Goal: Task Accomplishment & Management: Manage account settings

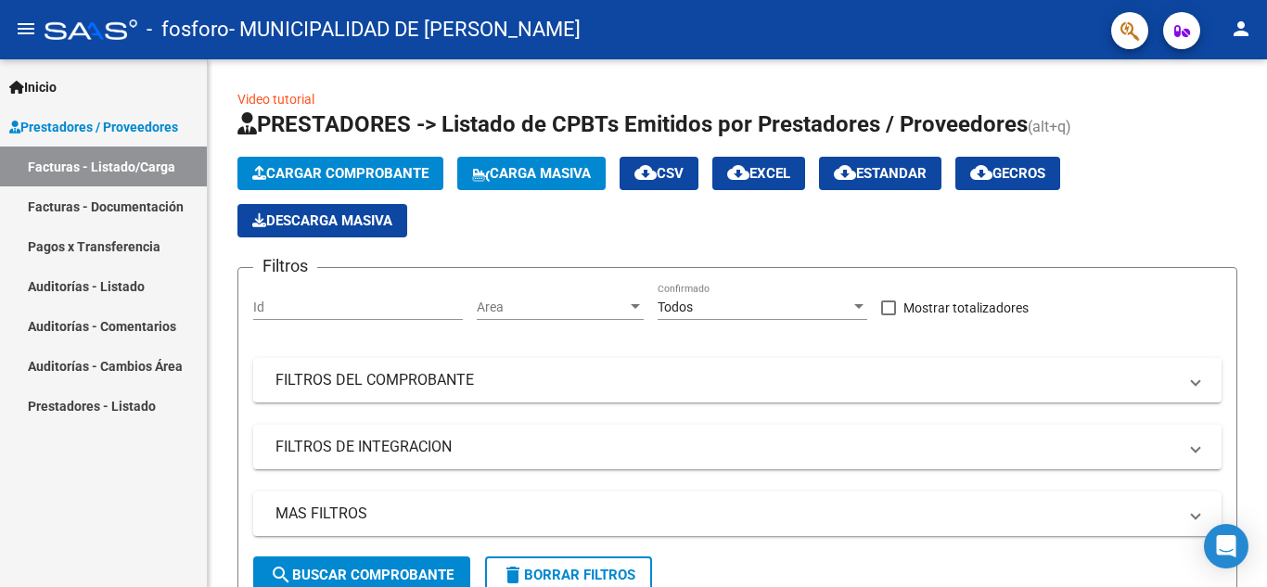
click at [173, 210] on link "Facturas - Documentación" at bounding box center [103, 206] width 207 height 40
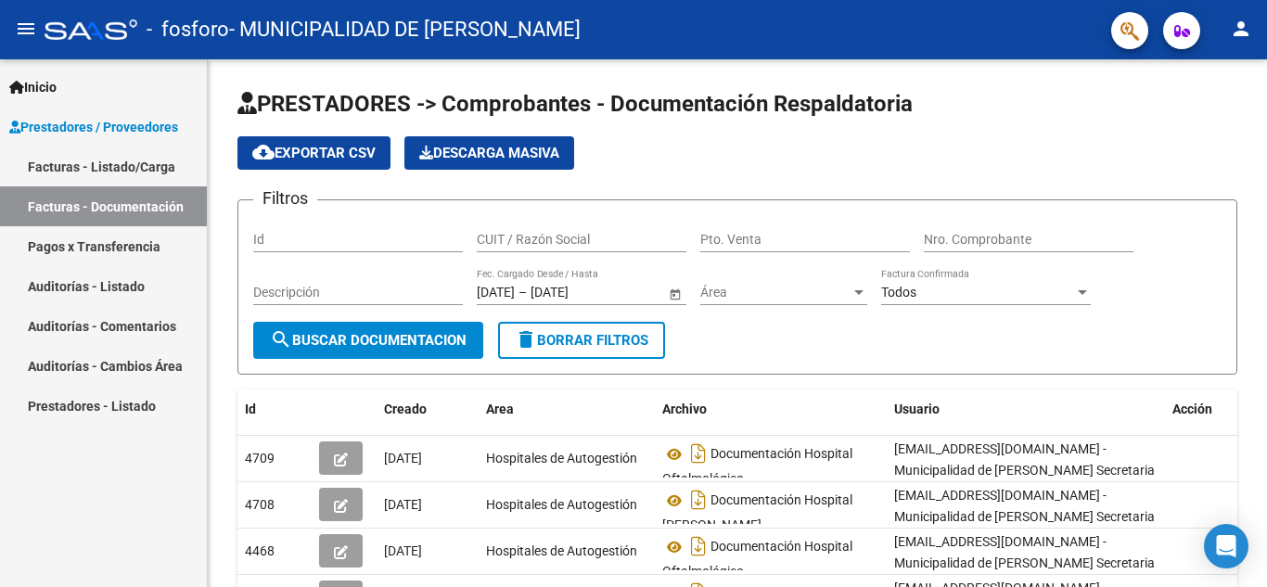
click at [137, 171] on link "Facturas - Listado/Carga" at bounding box center [103, 167] width 207 height 40
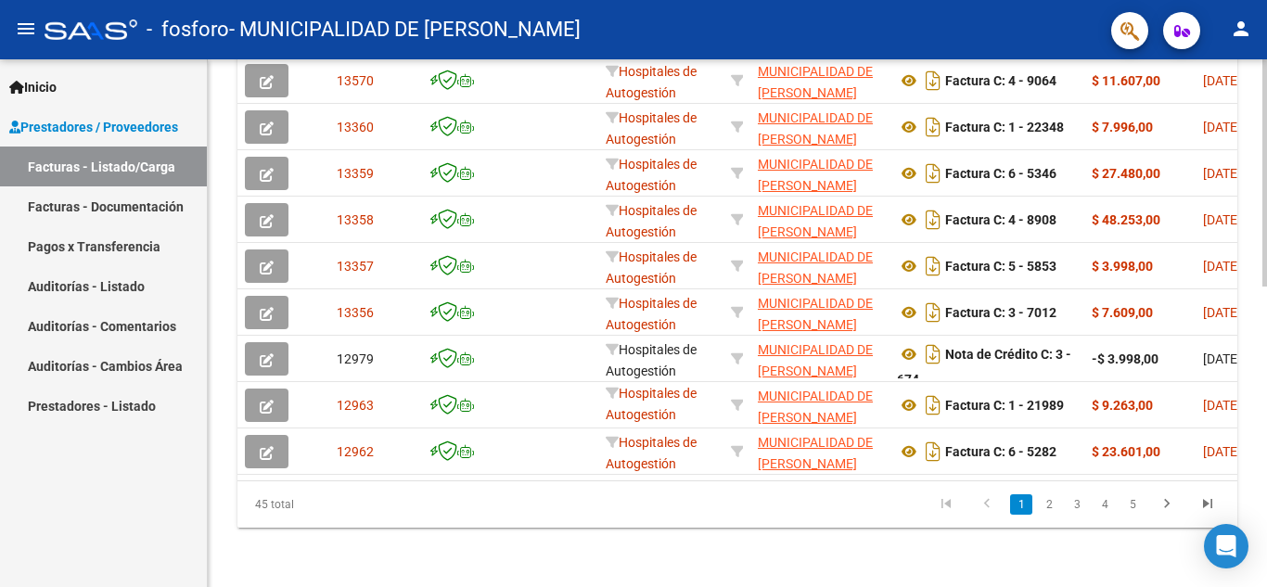
scroll to position [696, 0]
drag, startPoint x: 421, startPoint y: 481, endPoint x: 500, endPoint y: 471, distance: 79.5
click at [500, 471] on div "ID CAE Facturado x Orden De Area Razón Social CPBT Monto Fecha Cpbt Días desde …" at bounding box center [737, 235] width 1000 height 584
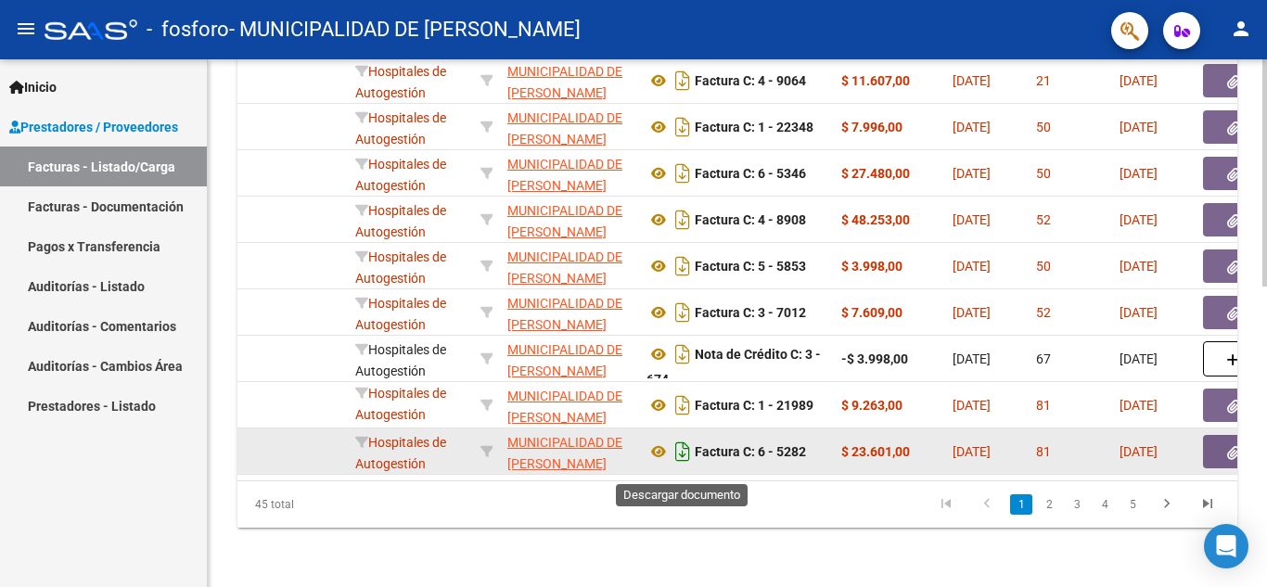
scroll to position [510, 0]
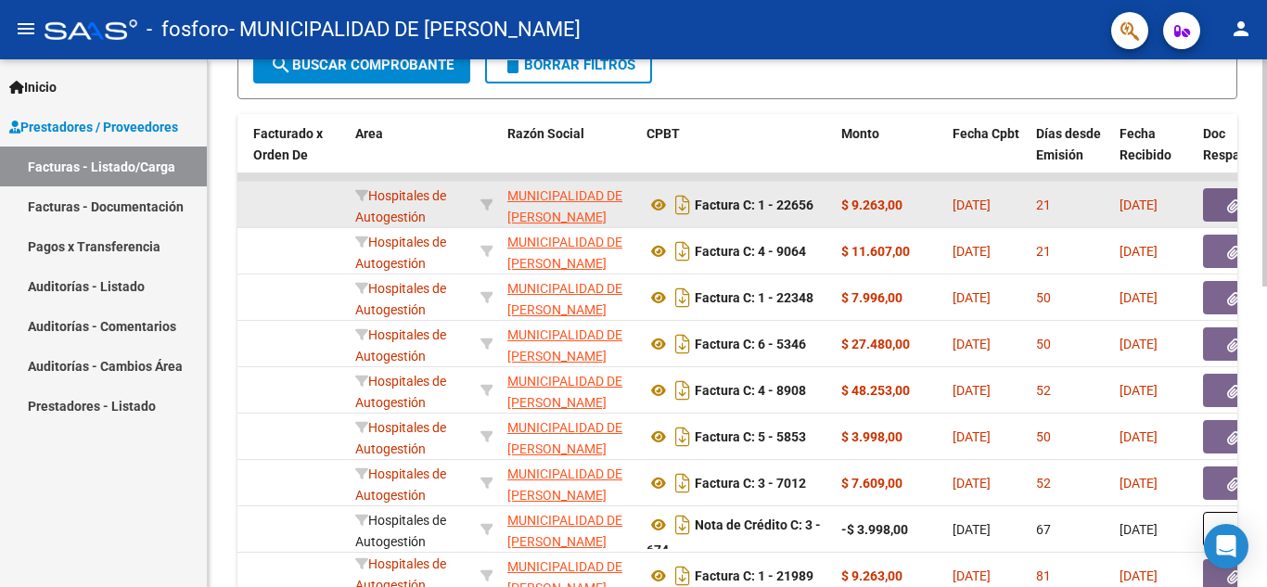
click at [1145, 207] on span "[DATE]" at bounding box center [1139, 205] width 38 height 15
click at [1225, 208] on button "button" at bounding box center [1232, 204] width 59 height 33
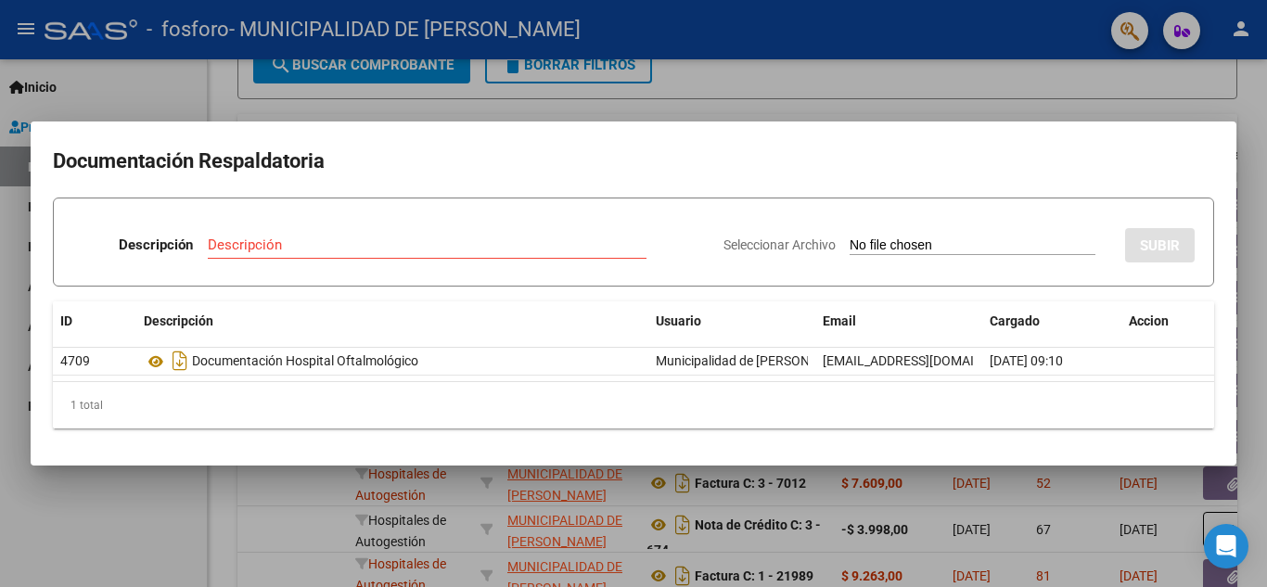
click at [945, 93] on div at bounding box center [633, 293] width 1267 height 587
